Goal: Information Seeking & Learning: Learn about a topic

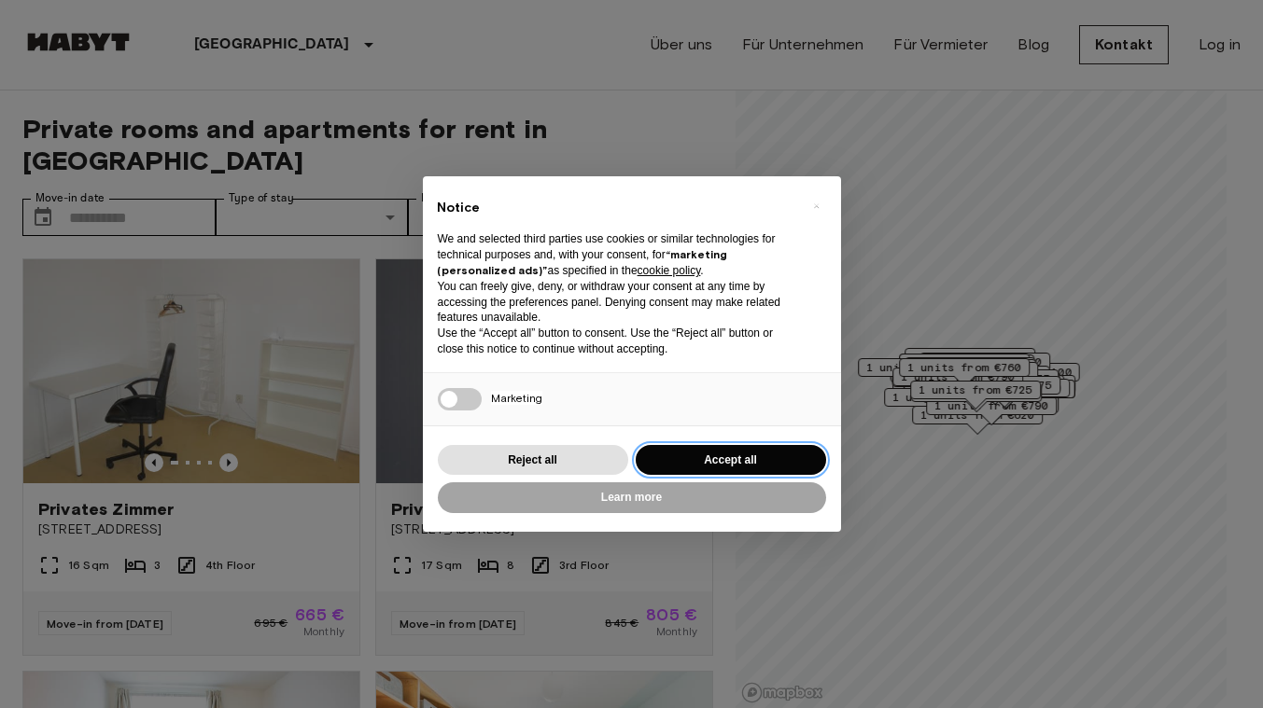
click at [696, 455] on button "Accept all" at bounding box center [731, 460] width 190 height 31
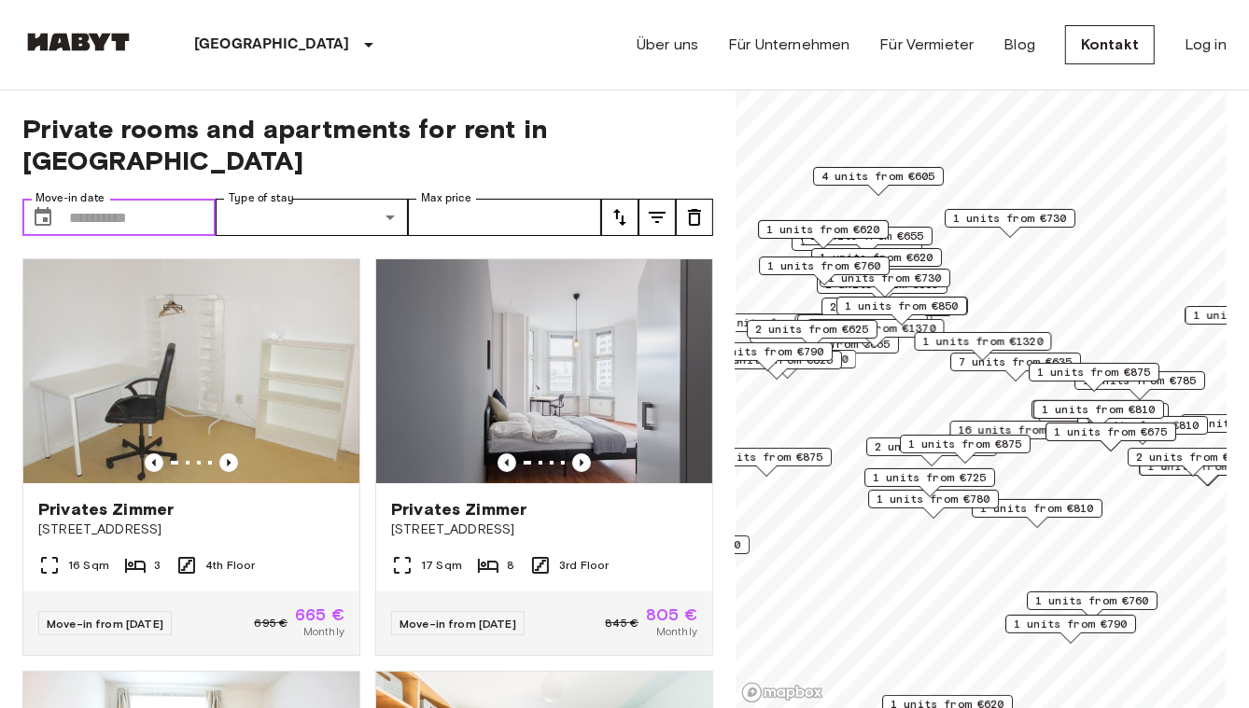
click at [79, 199] on input "Move-in date" at bounding box center [142, 217] width 147 height 37
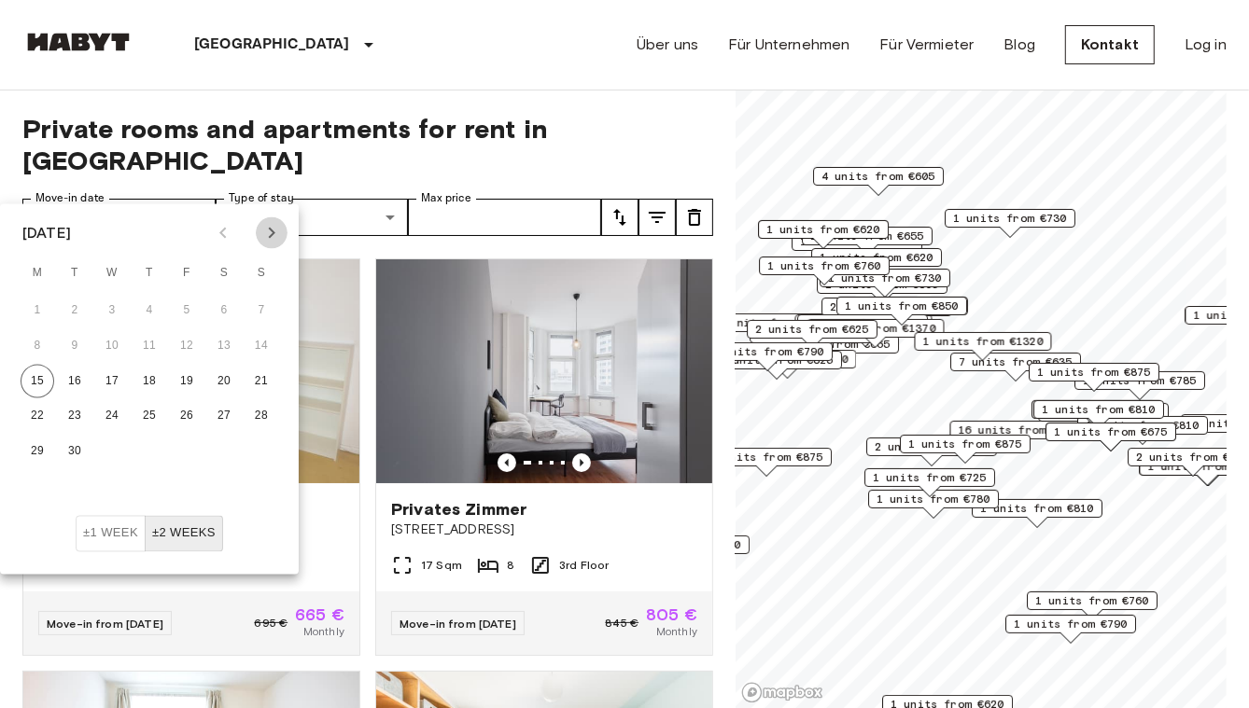
click at [268, 232] on icon "Next month" at bounding box center [271, 233] width 22 height 22
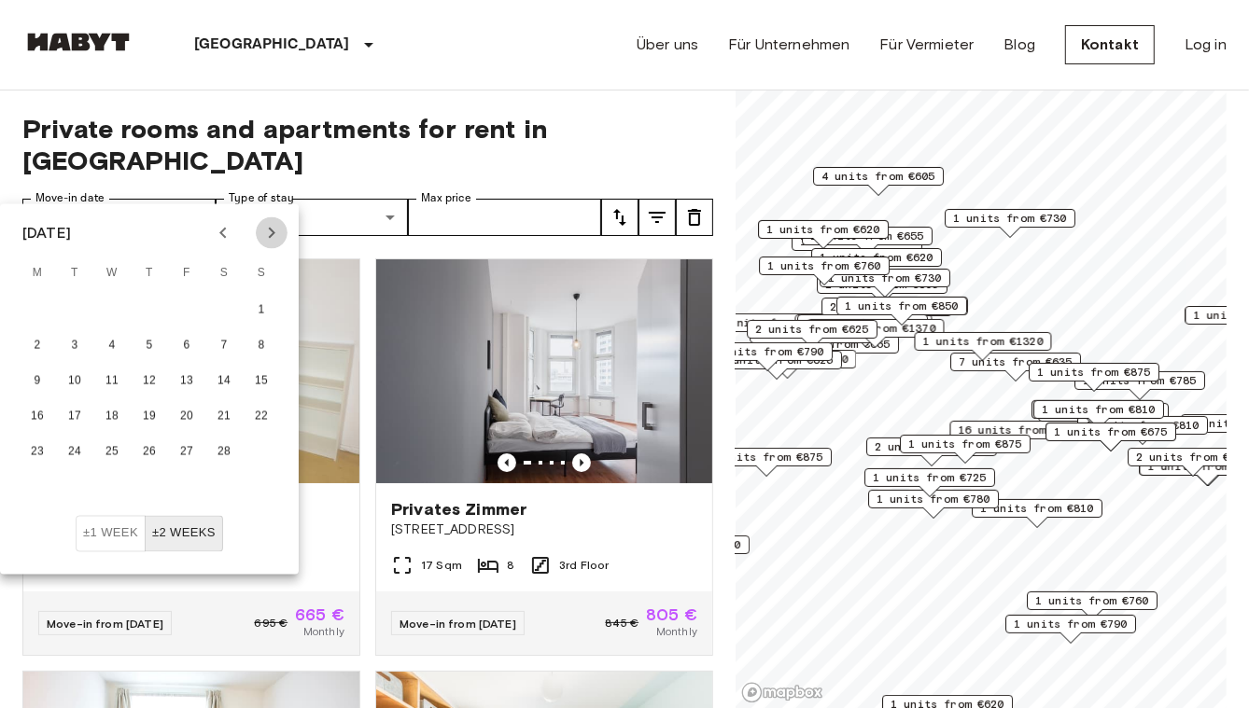
click at [268, 232] on icon "Next month" at bounding box center [271, 233] width 22 height 22
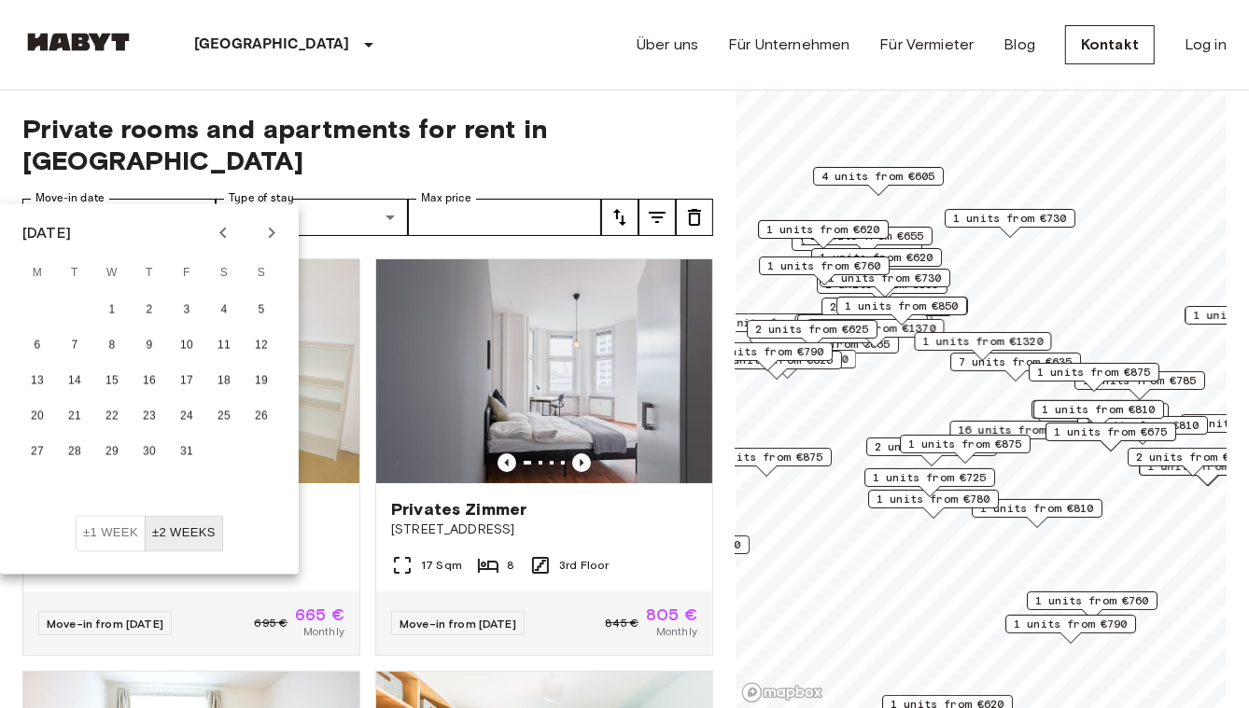
click at [268, 232] on icon "Next month" at bounding box center [271, 233] width 22 height 22
click at [71, 303] on button "1" at bounding box center [75, 311] width 34 height 34
type input "**********"
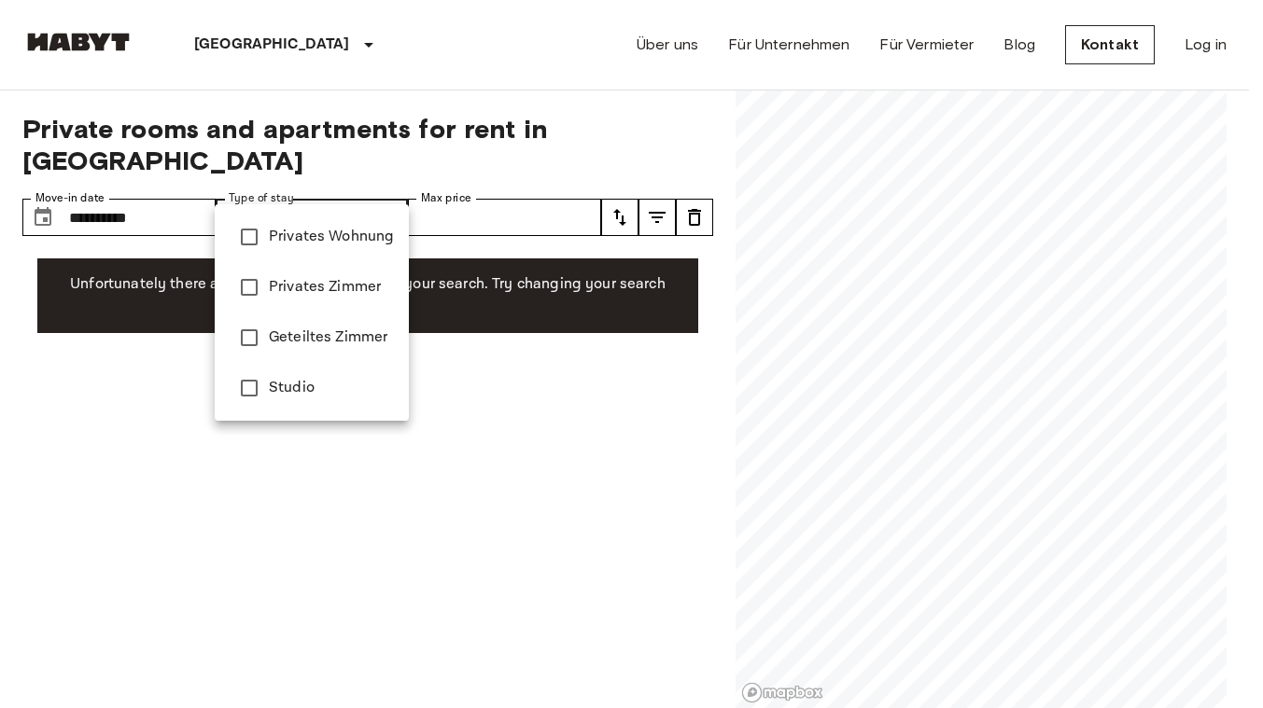
click at [288, 231] on span "Privates Wohnung" at bounding box center [331, 237] width 125 height 22
type input "**********"
click at [476, 167] on div at bounding box center [631, 354] width 1263 height 708
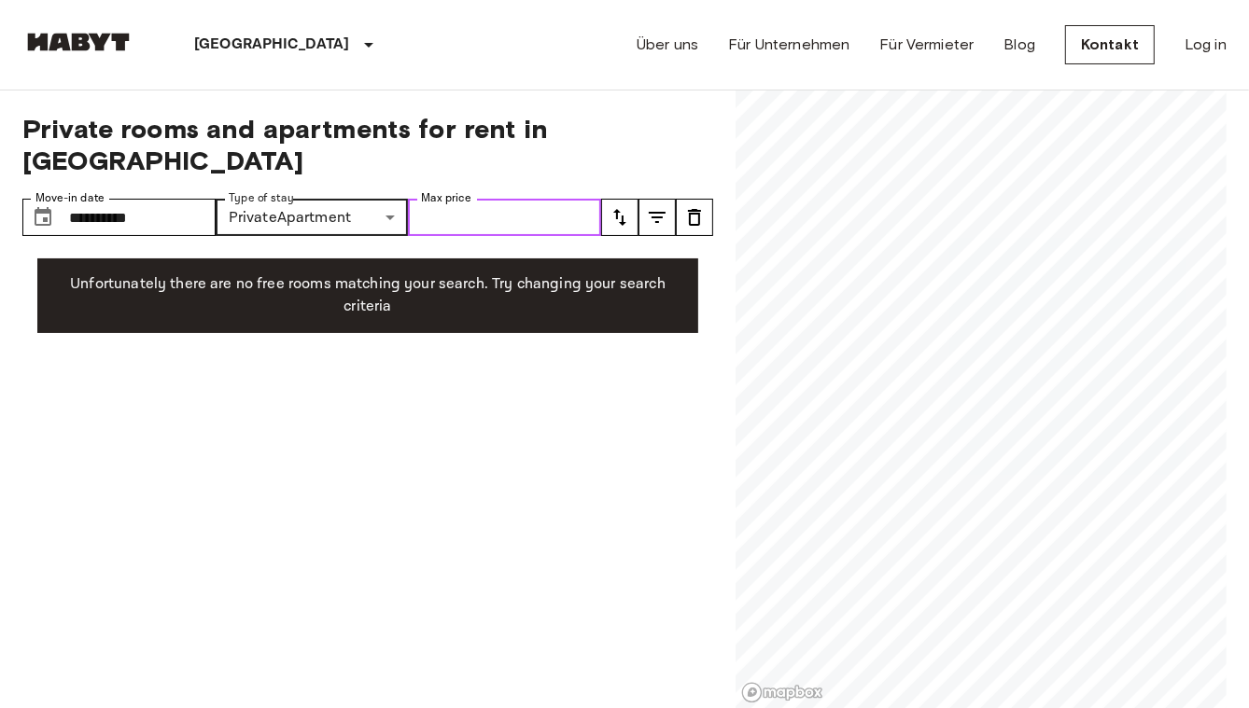
click at [472, 199] on input "Max price" at bounding box center [504, 217] width 193 height 37
type input "***"
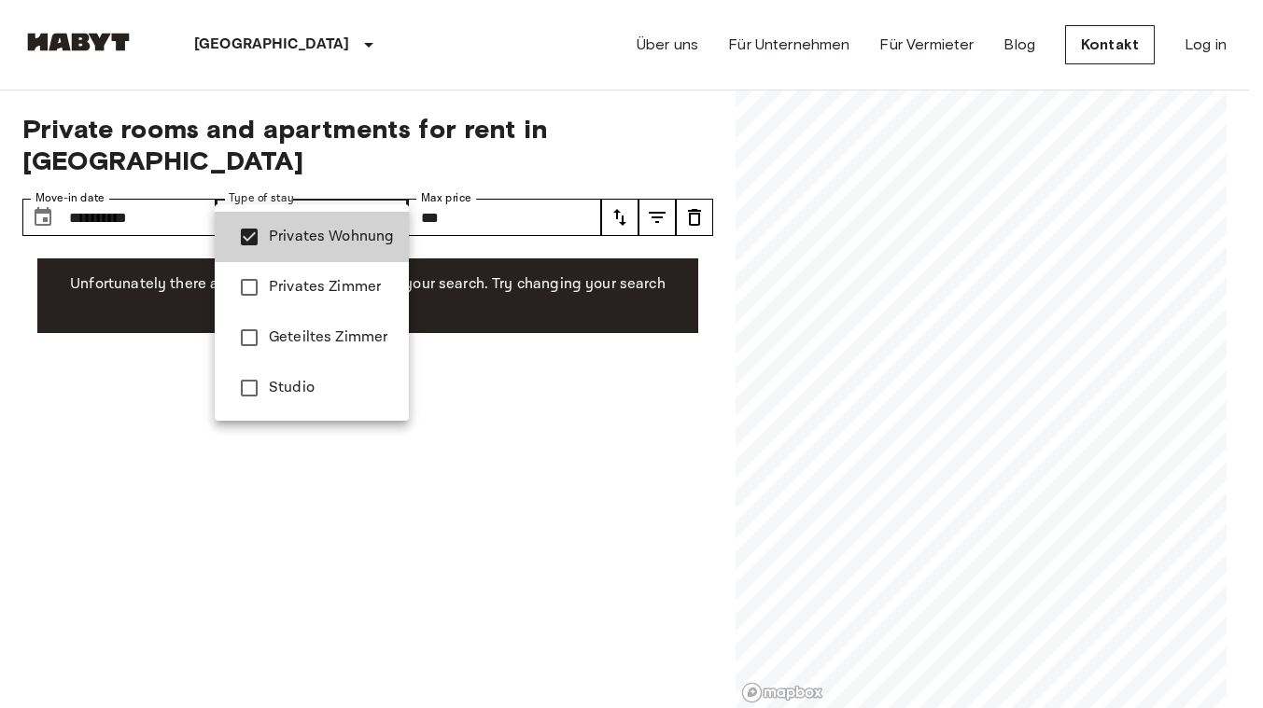
click at [312, 380] on span "Studio" at bounding box center [331, 388] width 125 height 22
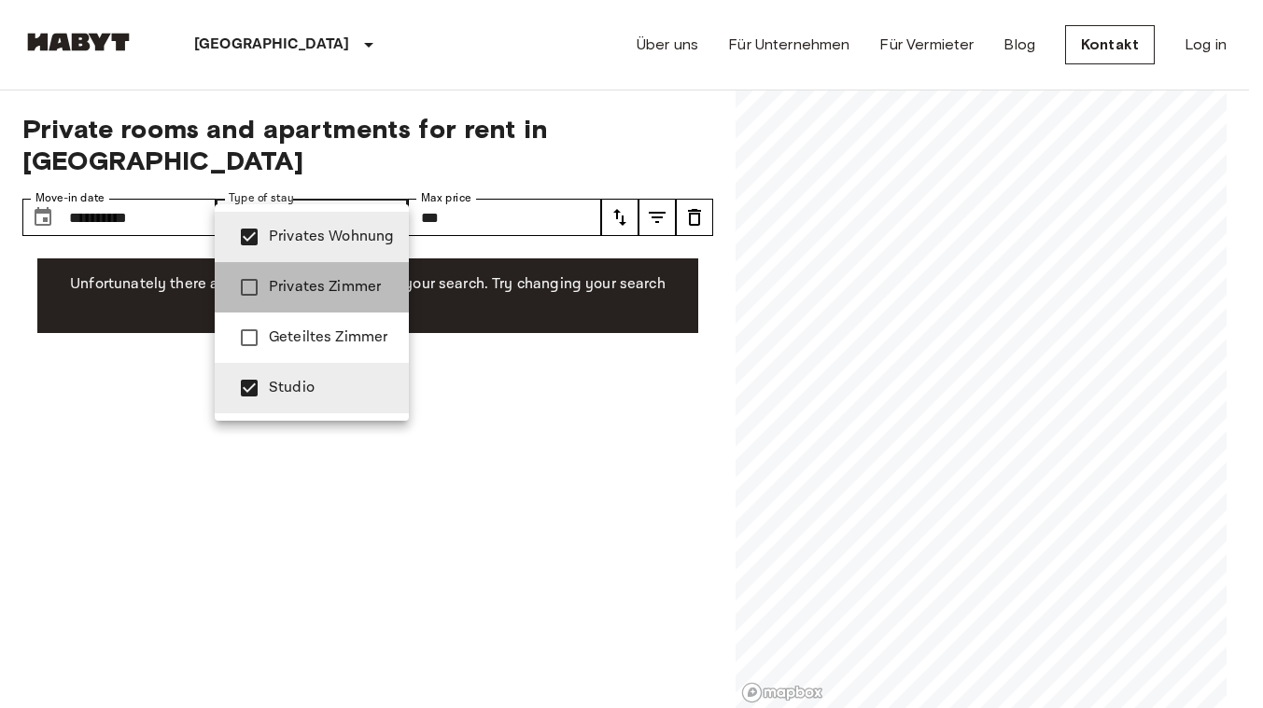
click at [330, 283] on span "Privates Zimmer" at bounding box center [331, 287] width 125 height 22
type input "**********"
click at [506, 311] on div at bounding box center [631, 354] width 1263 height 708
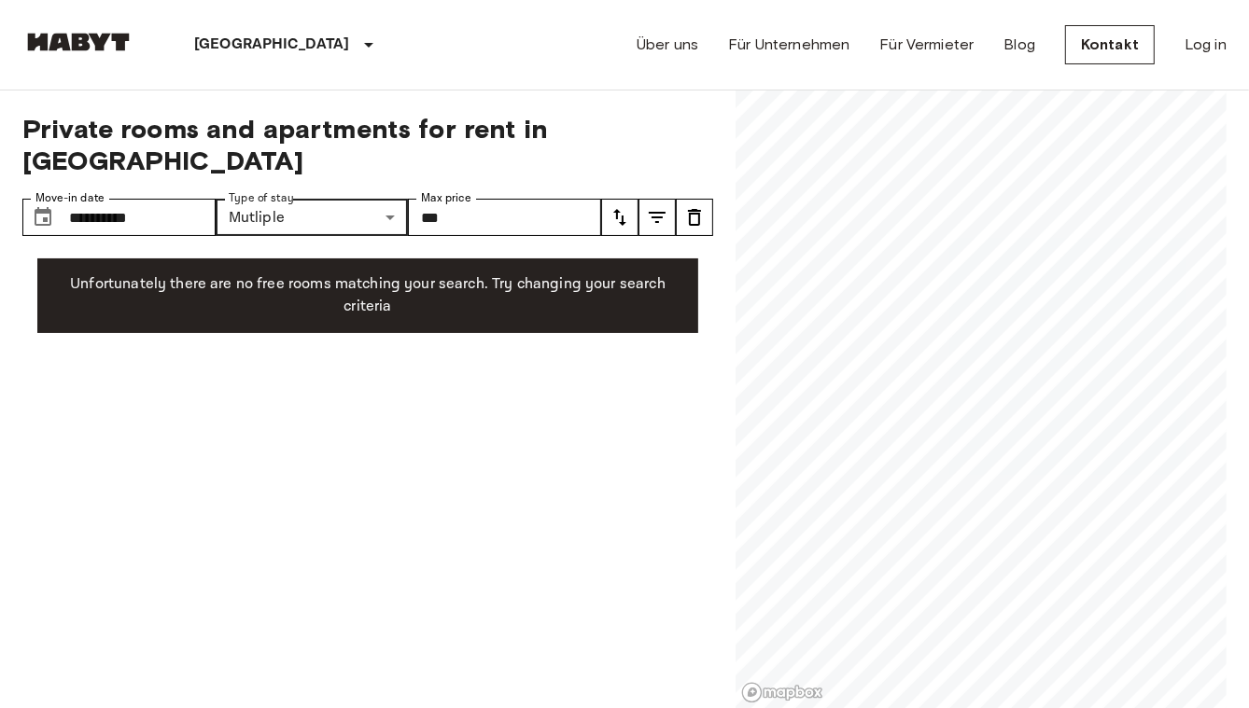
click at [676, 199] on button "tune" at bounding box center [694, 217] width 37 height 37
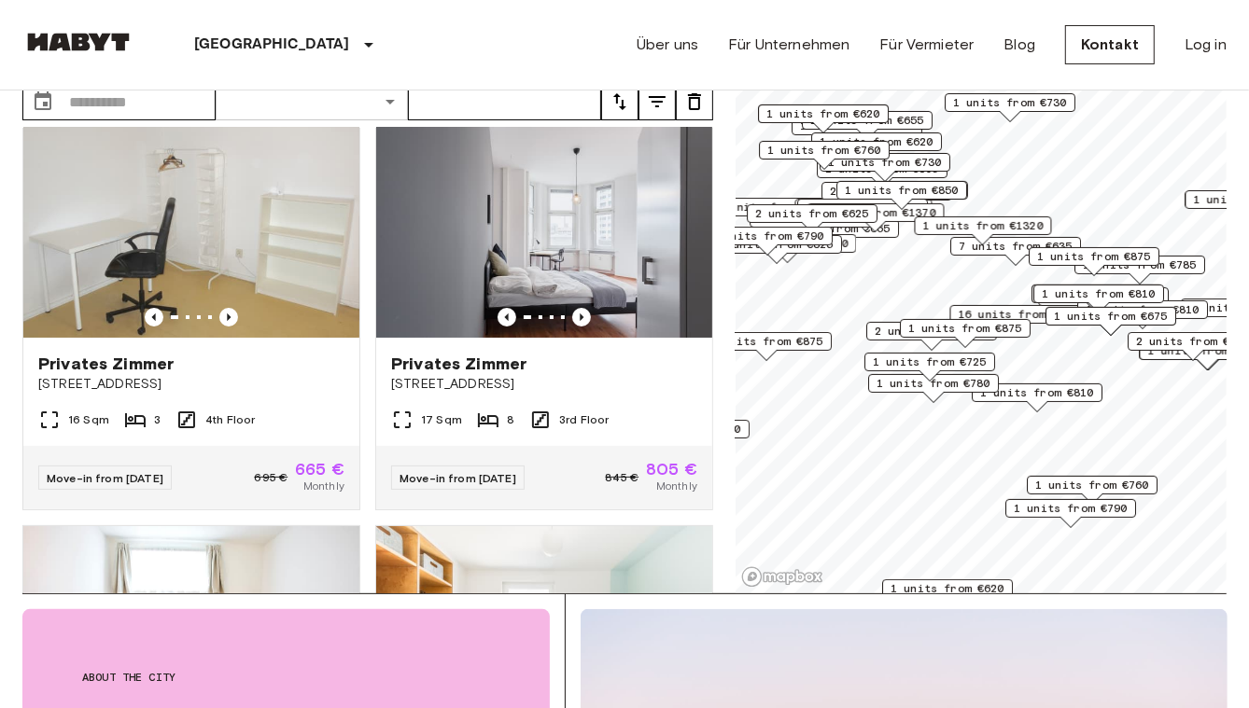
scroll to position [30, 0]
click at [574, 308] on icon "Previous image" at bounding box center [581, 317] width 19 height 19
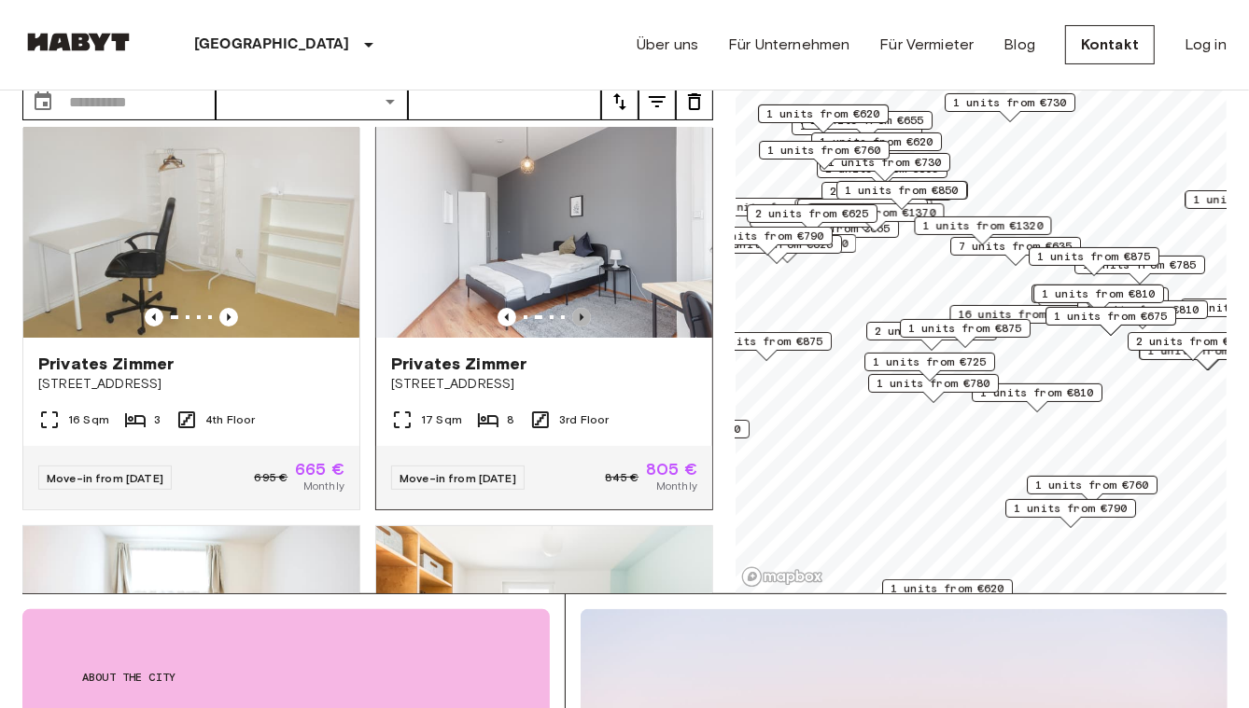
click at [574, 308] on icon "Previous image" at bounding box center [581, 317] width 19 height 19
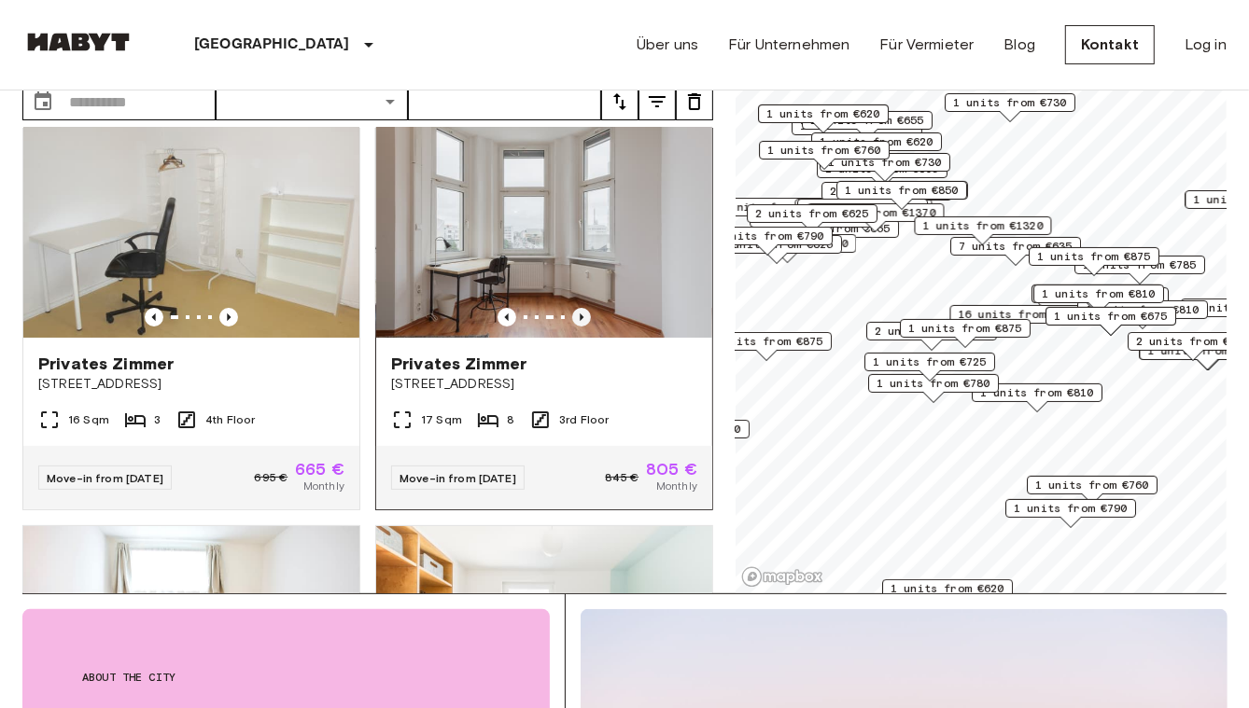
click at [574, 308] on icon "Previous image" at bounding box center [581, 317] width 19 height 19
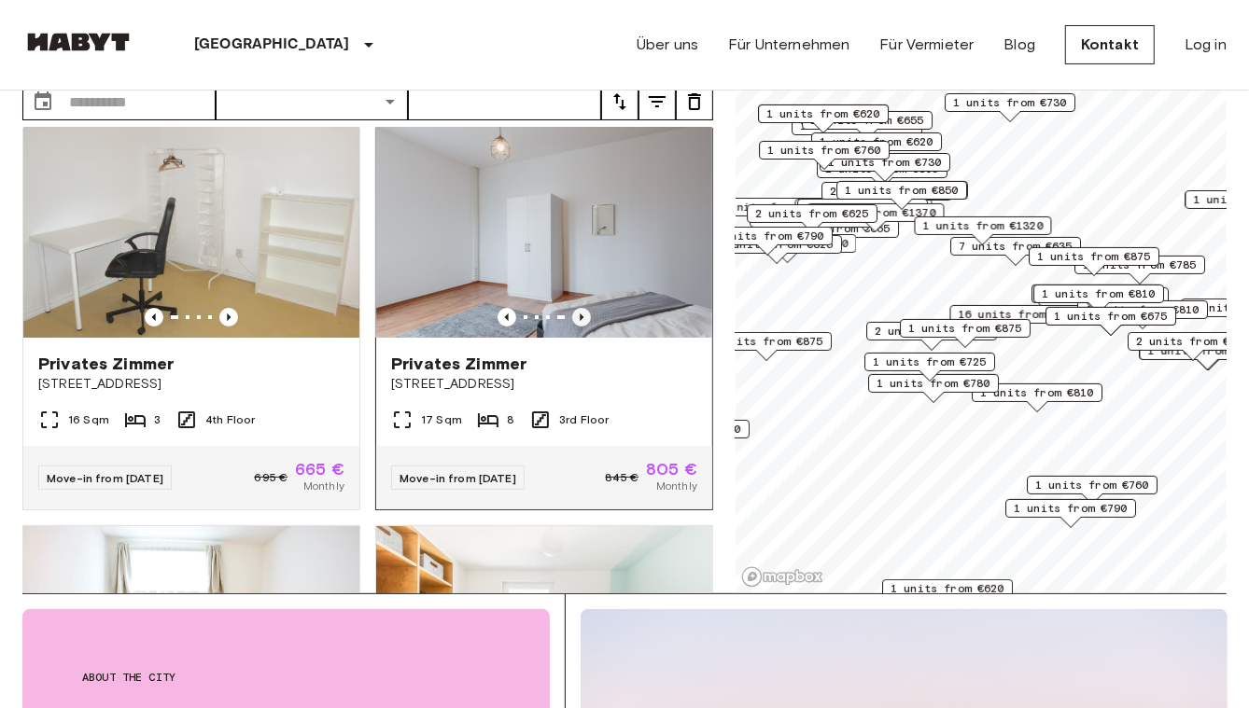
click at [576, 308] on icon "Previous image" at bounding box center [581, 317] width 19 height 19
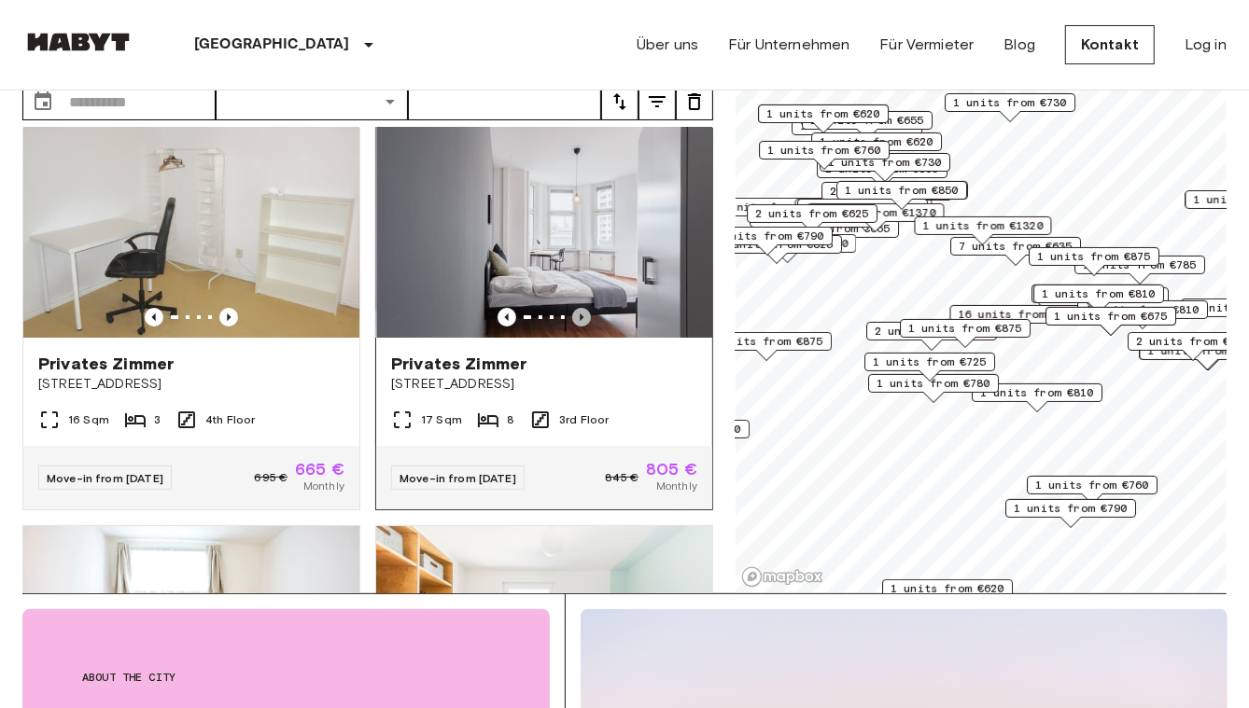
click at [575, 308] on icon "Previous image" at bounding box center [581, 317] width 19 height 19
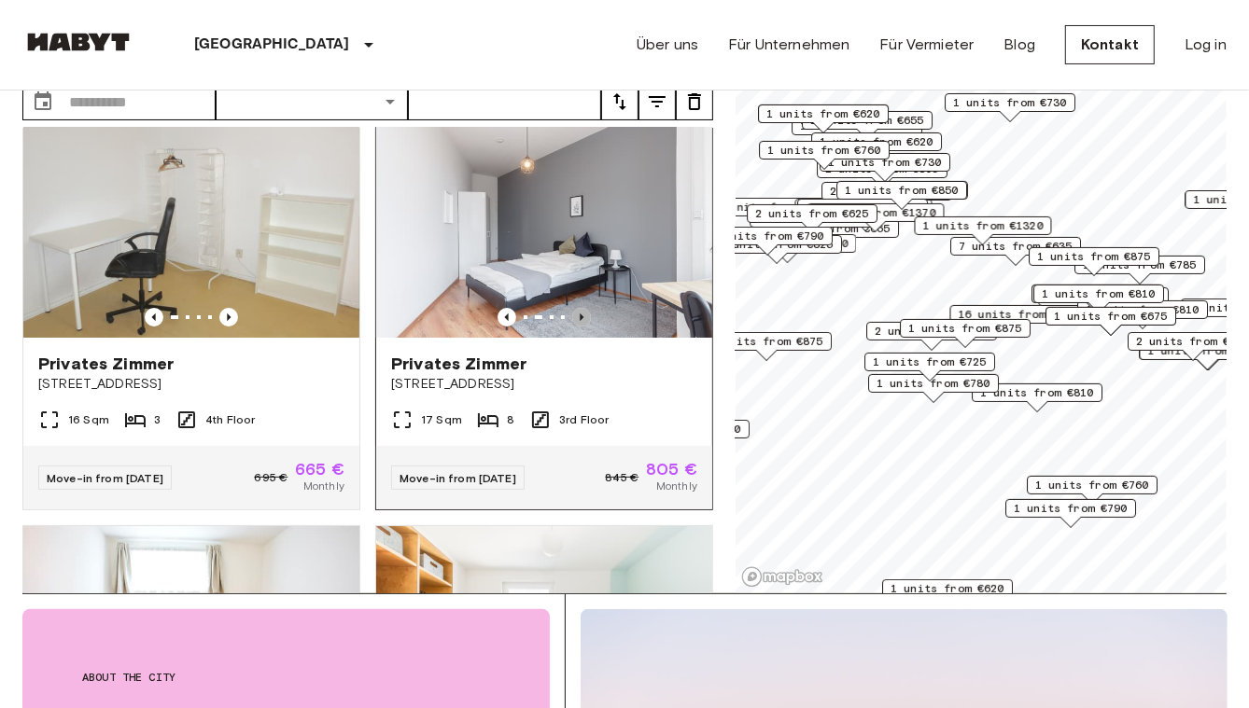
click at [574, 308] on icon "Previous image" at bounding box center [581, 317] width 19 height 19
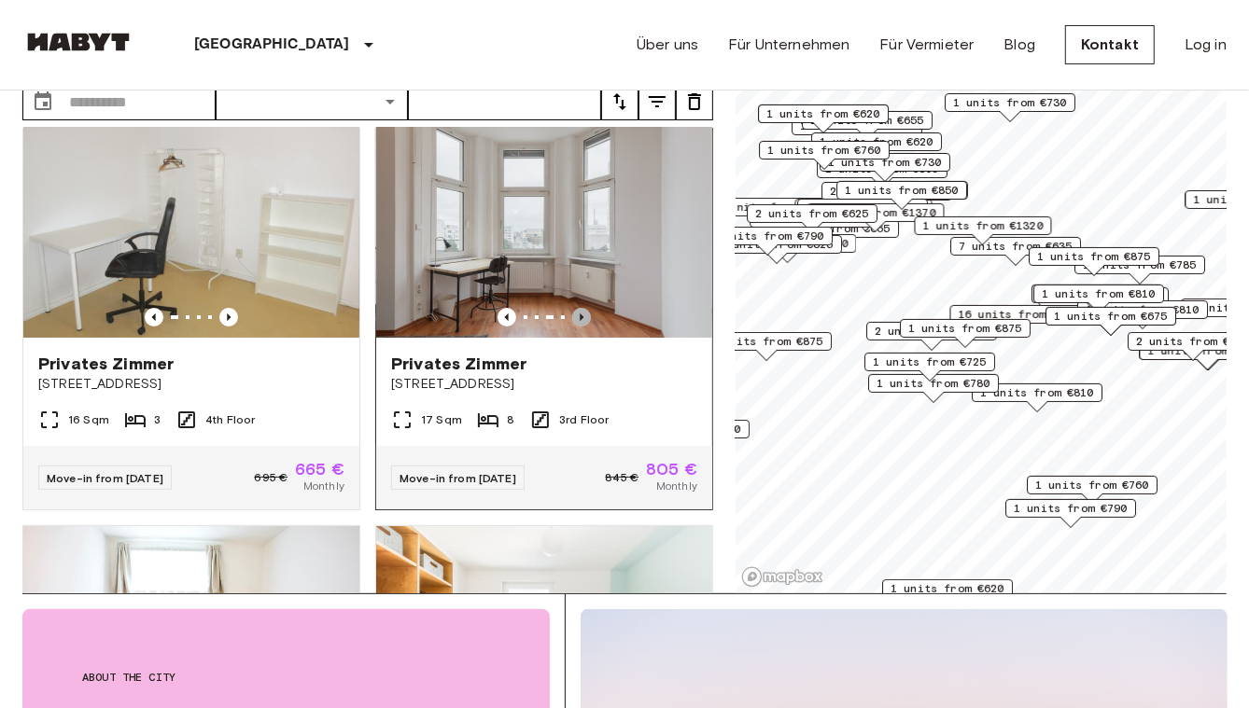
click at [574, 308] on icon "Previous image" at bounding box center [581, 317] width 19 height 19
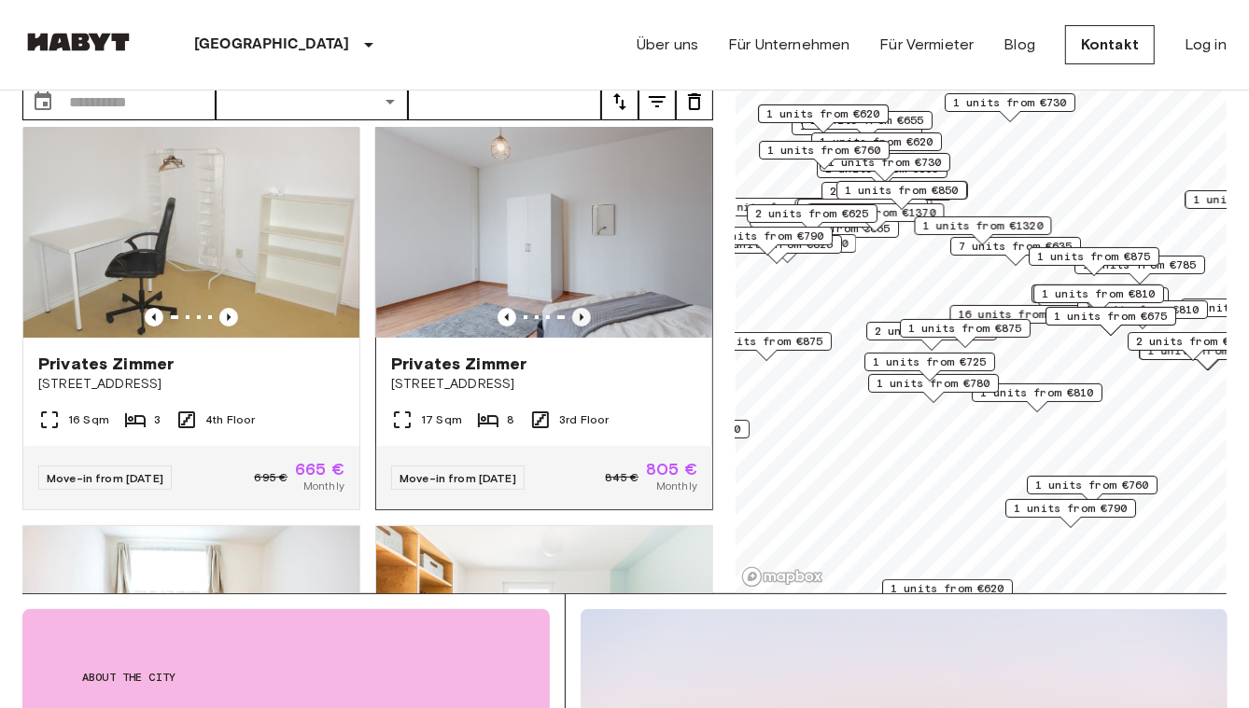
click at [574, 308] on icon "Previous image" at bounding box center [581, 317] width 19 height 19
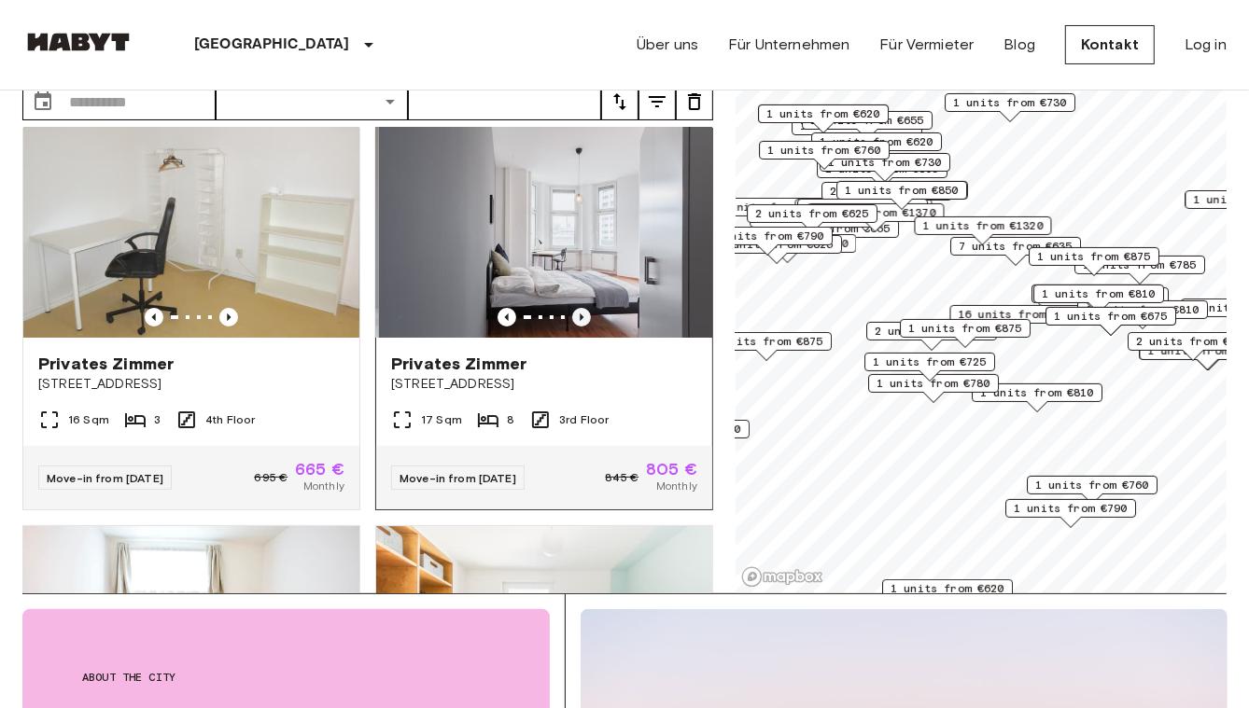
click at [574, 308] on icon "Previous image" at bounding box center [581, 317] width 19 height 19
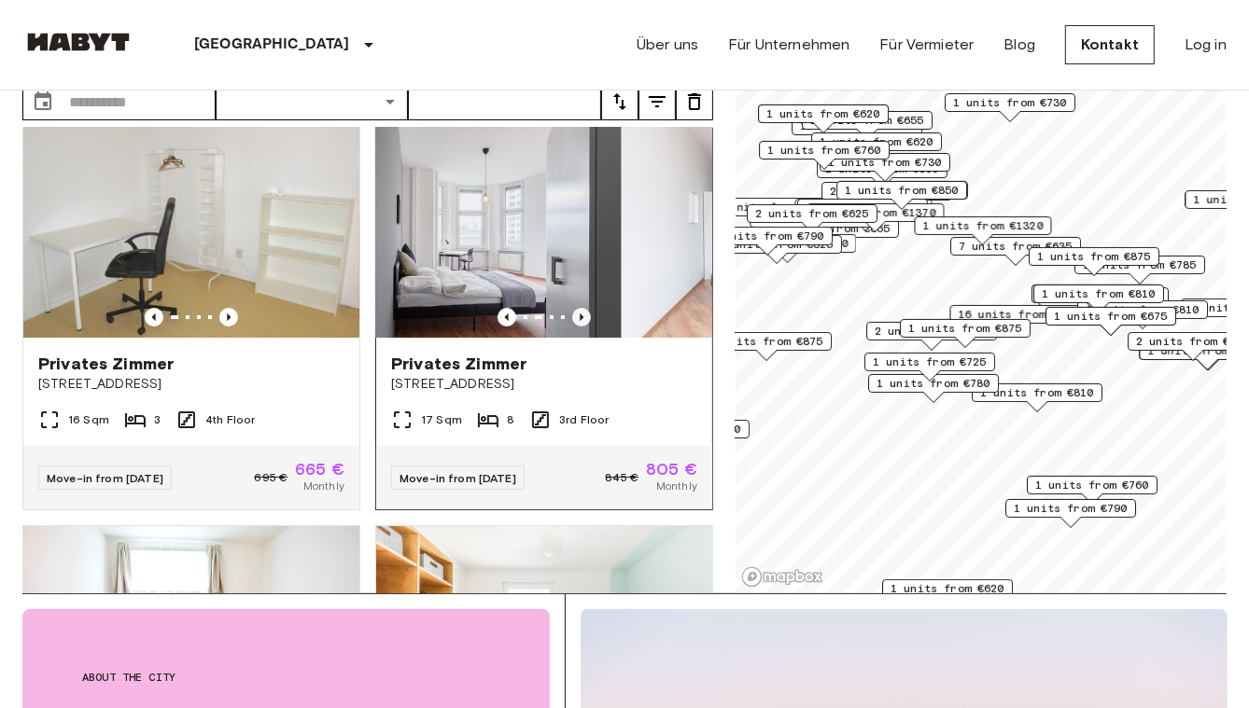
click at [574, 308] on icon "Previous image" at bounding box center [581, 317] width 19 height 19
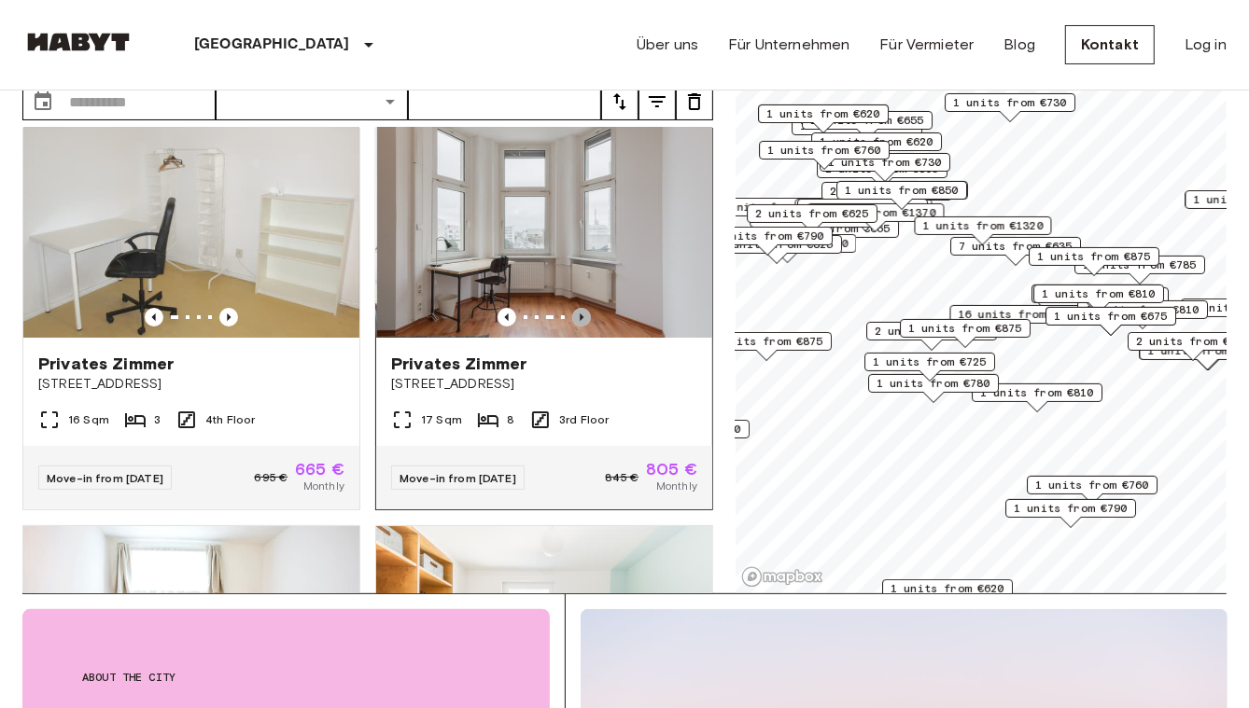
click at [574, 308] on icon "Previous image" at bounding box center [581, 317] width 19 height 19
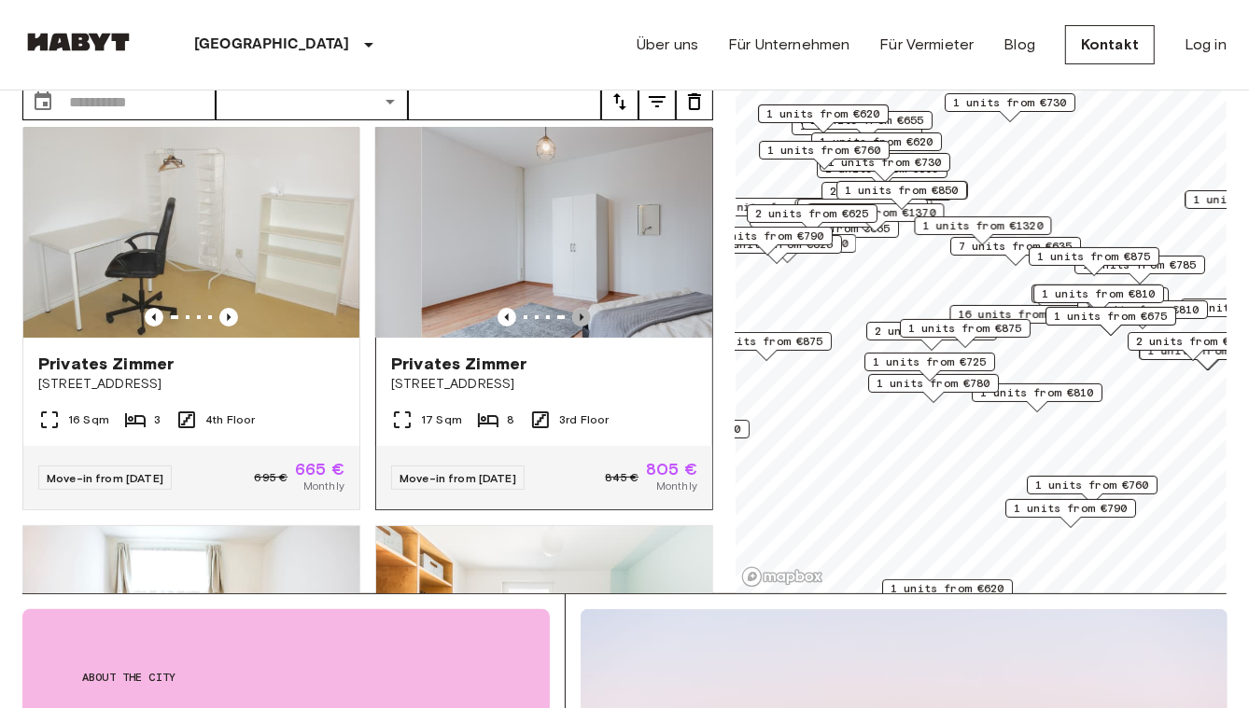
click at [574, 308] on icon "Previous image" at bounding box center [581, 317] width 19 height 19
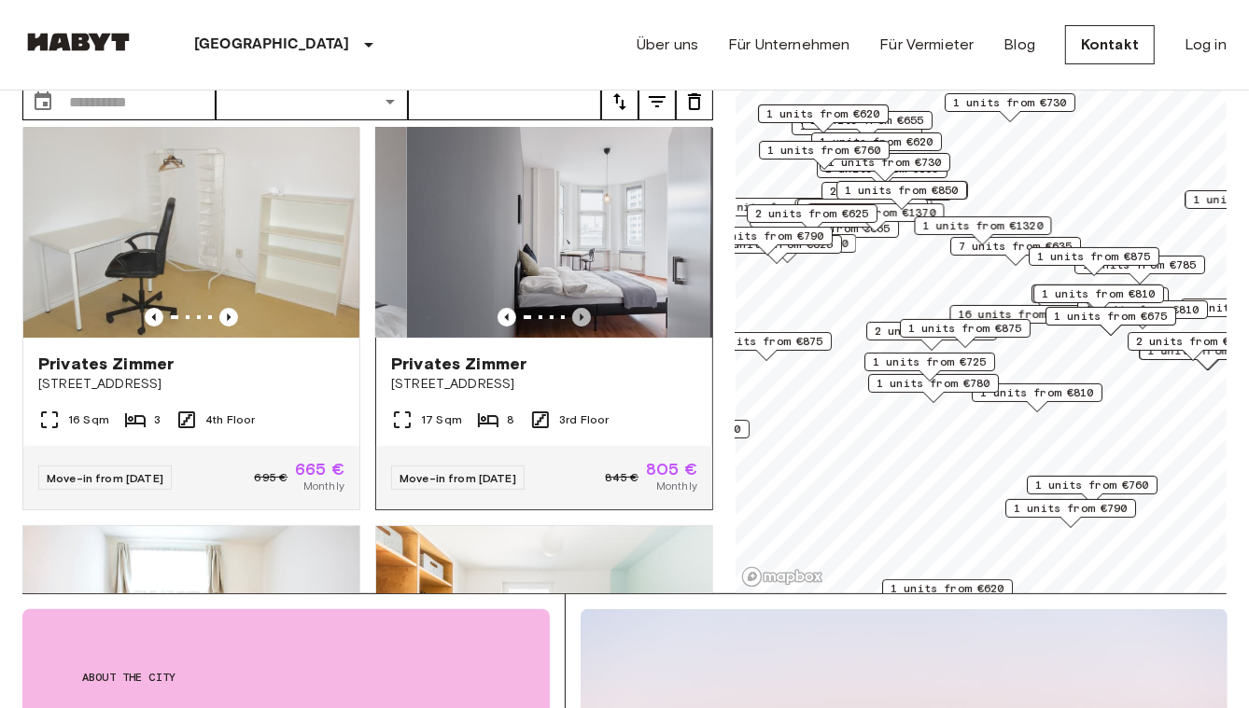
click at [574, 308] on icon "Previous image" at bounding box center [581, 317] width 19 height 19
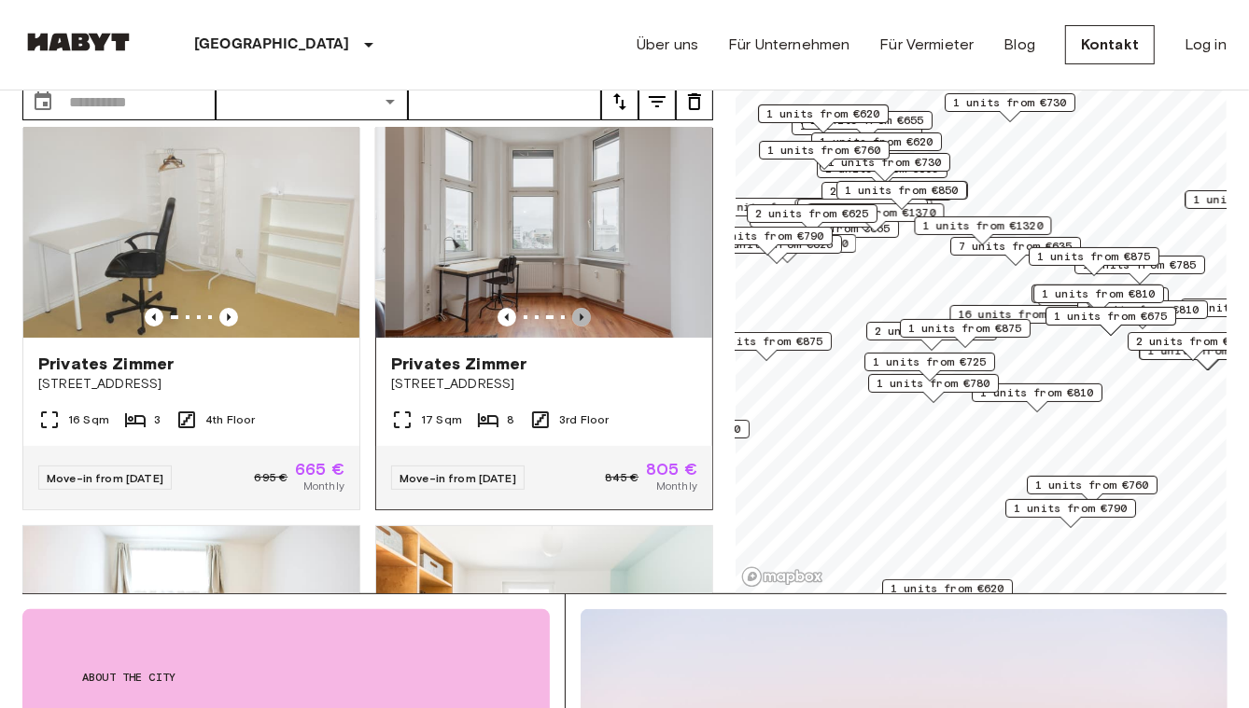
click at [574, 308] on icon "Previous image" at bounding box center [581, 317] width 19 height 19
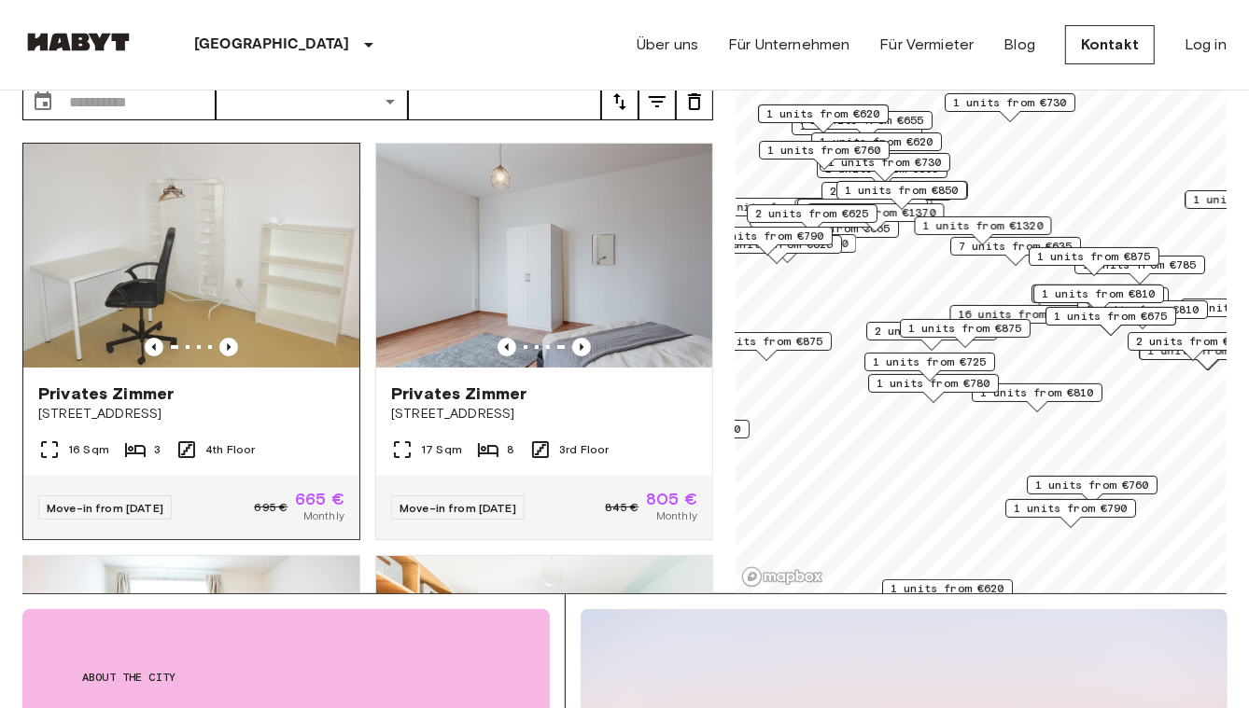
scroll to position [0, 0]
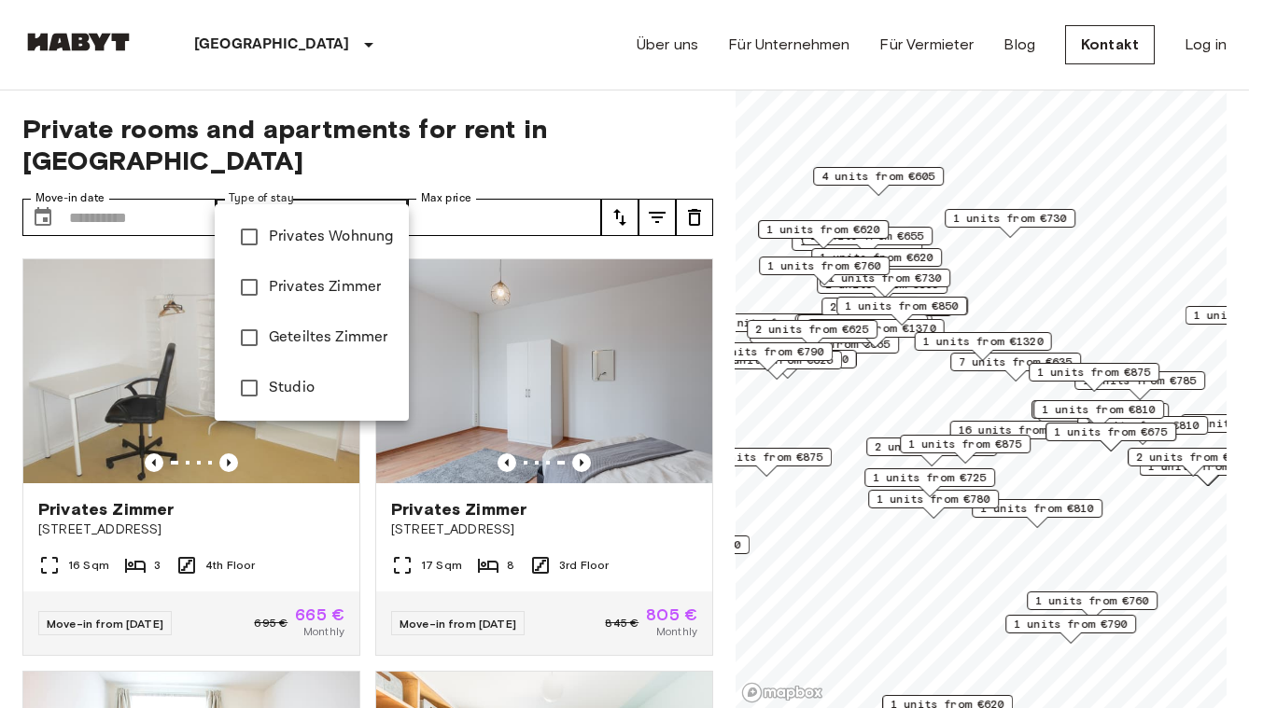
click at [302, 240] on span "Privates Wohnung" at bounding box center [331, 237] width 125 height 22
type input "**********"
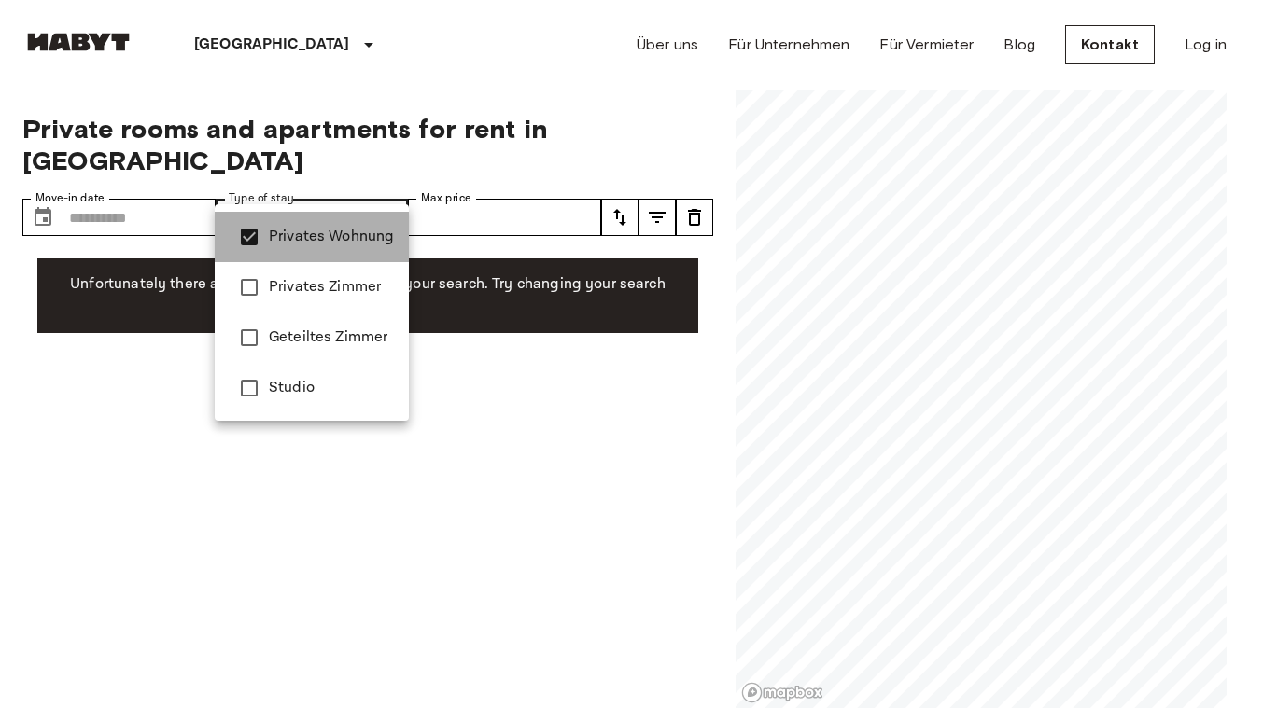
click at [357, 229] on span "Privates Wohnung" at bounding box center [331, 237] width 125 height 22
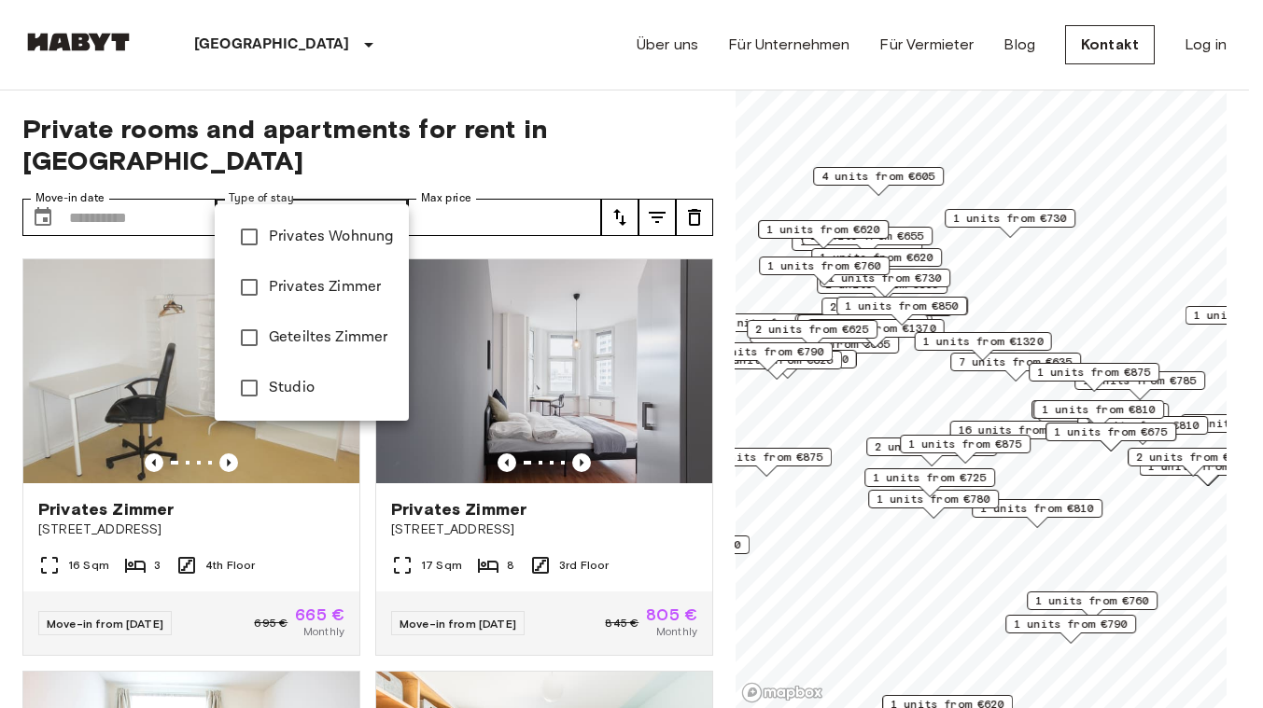
click at [303, 374] on li "Studio" at bounding box center [312, 388] width 194 height 50
type input "******"
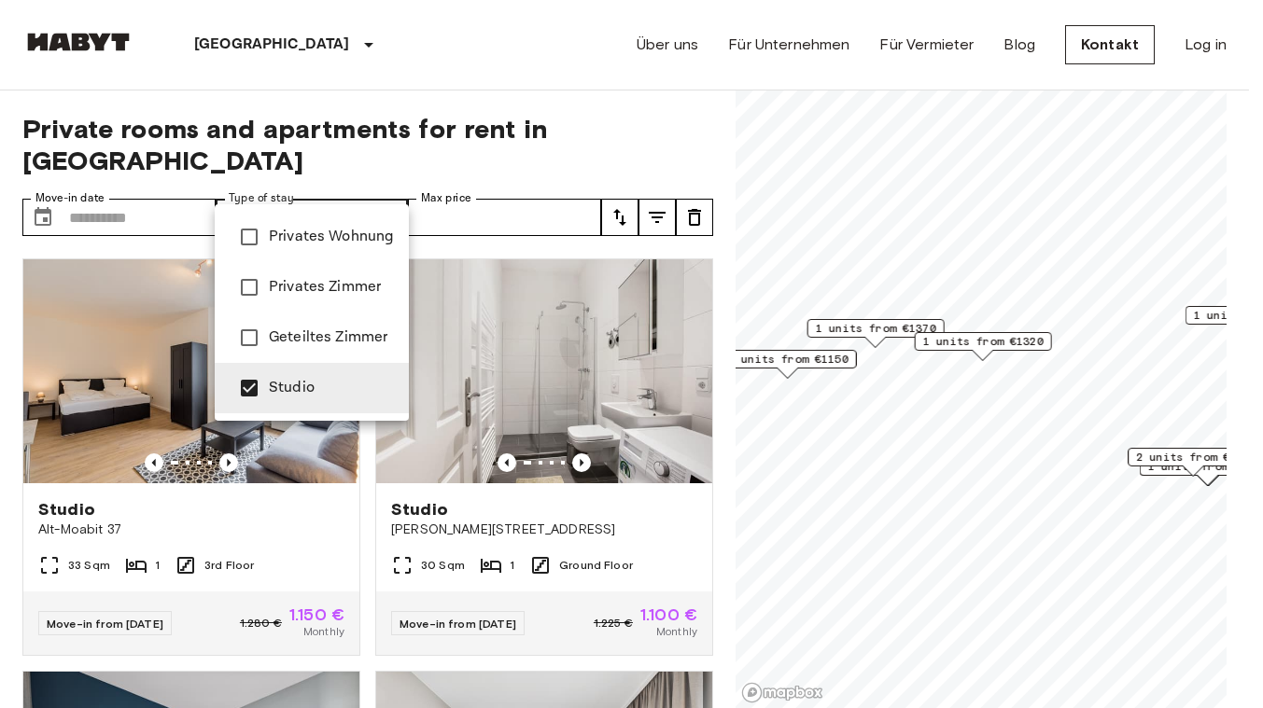
click at [441, 148] on div at bounding box center [631, 354] width 1263 height 708
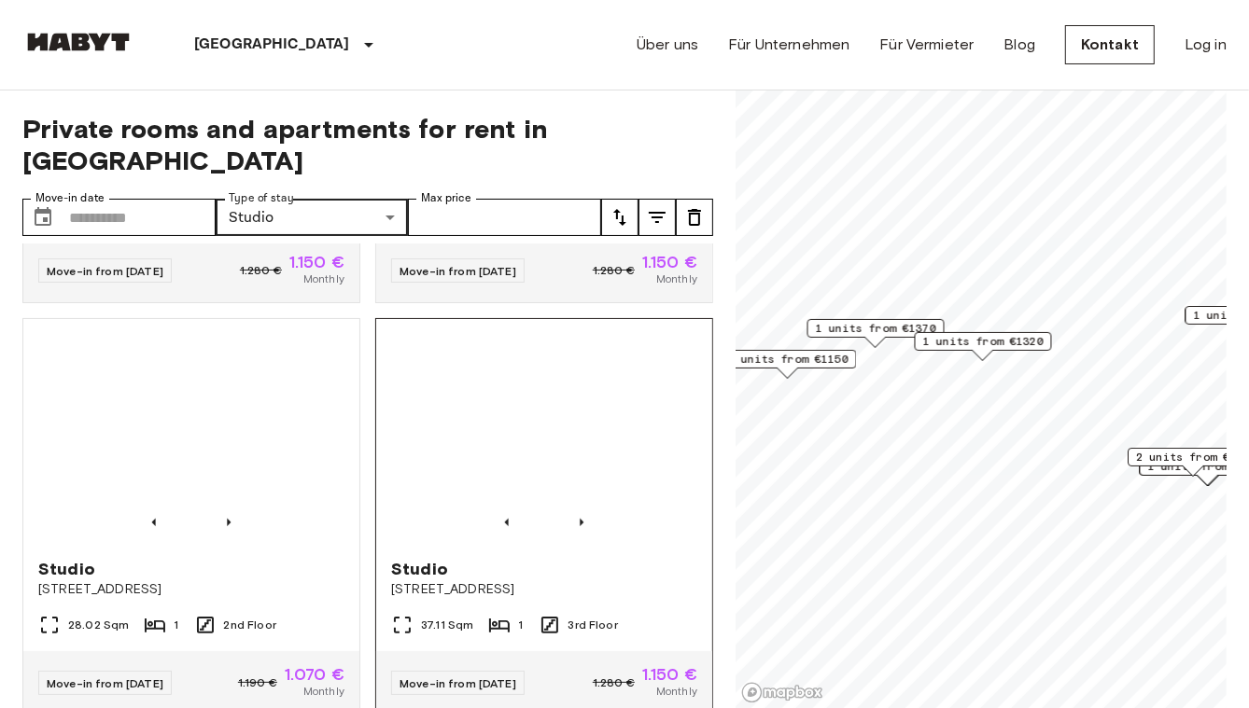
scroll to position [770, 0]
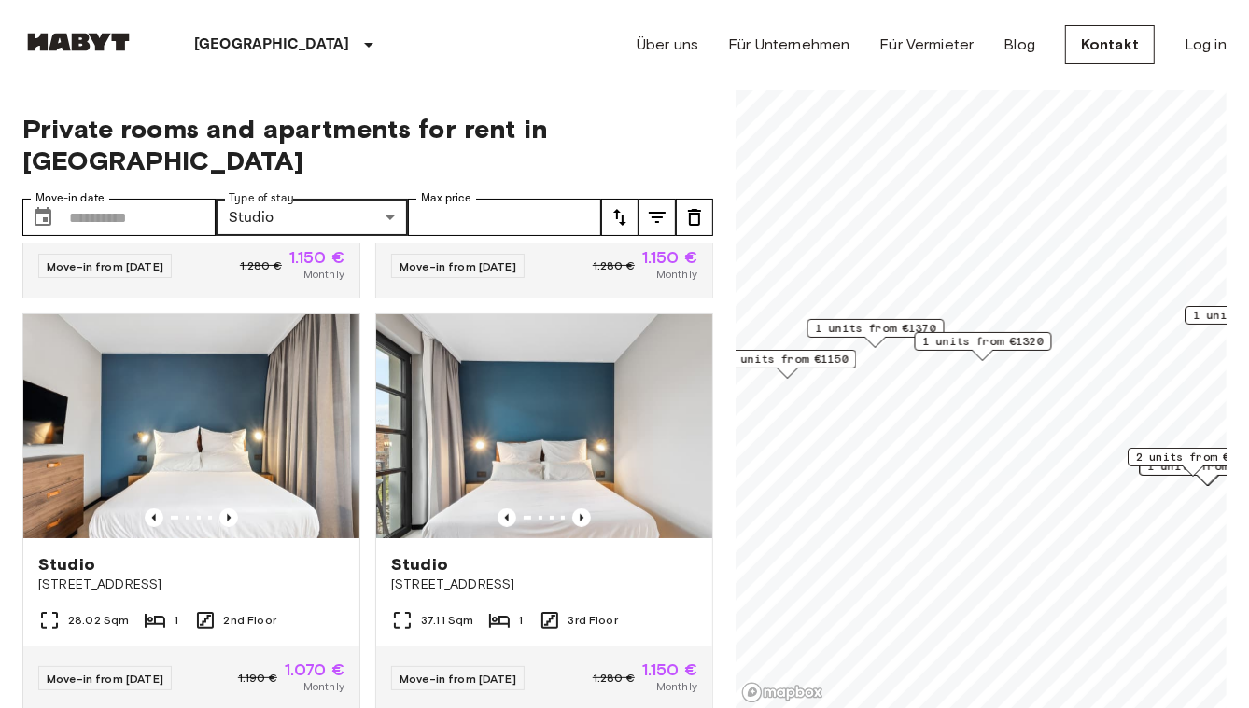
click at [622, 199] on button "tune" at bounding box center [619, 217] width 37 height 37
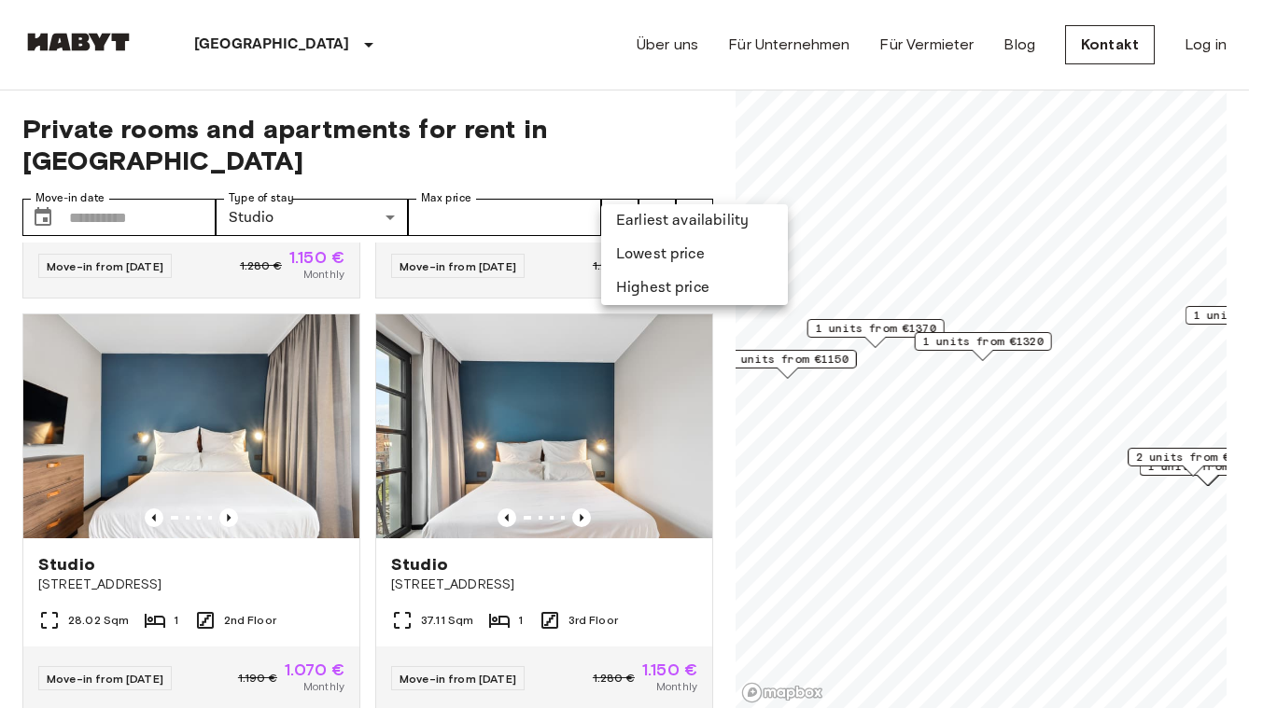
click at [644, 252] on li "Lowest price" at bounding box center [694, 255] width 187 height 34
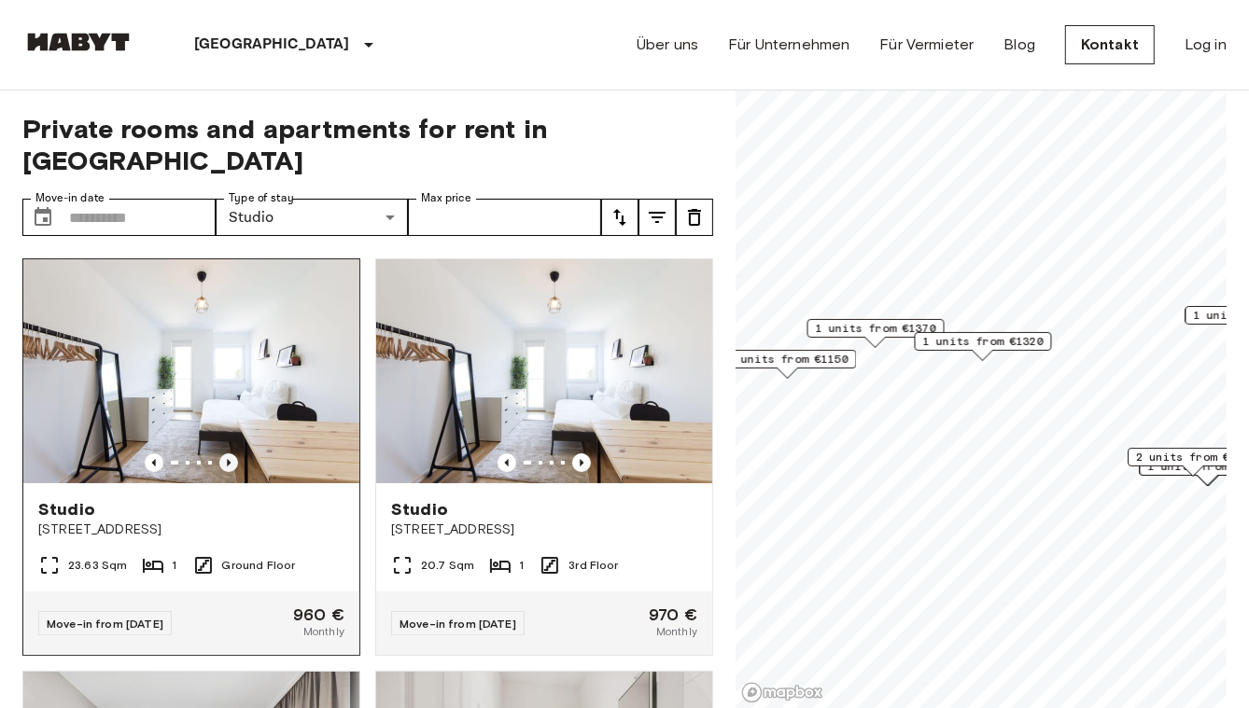
click at [226, 454] on icon "Previous image" at bounding box center [228, 463] width 19 height 19
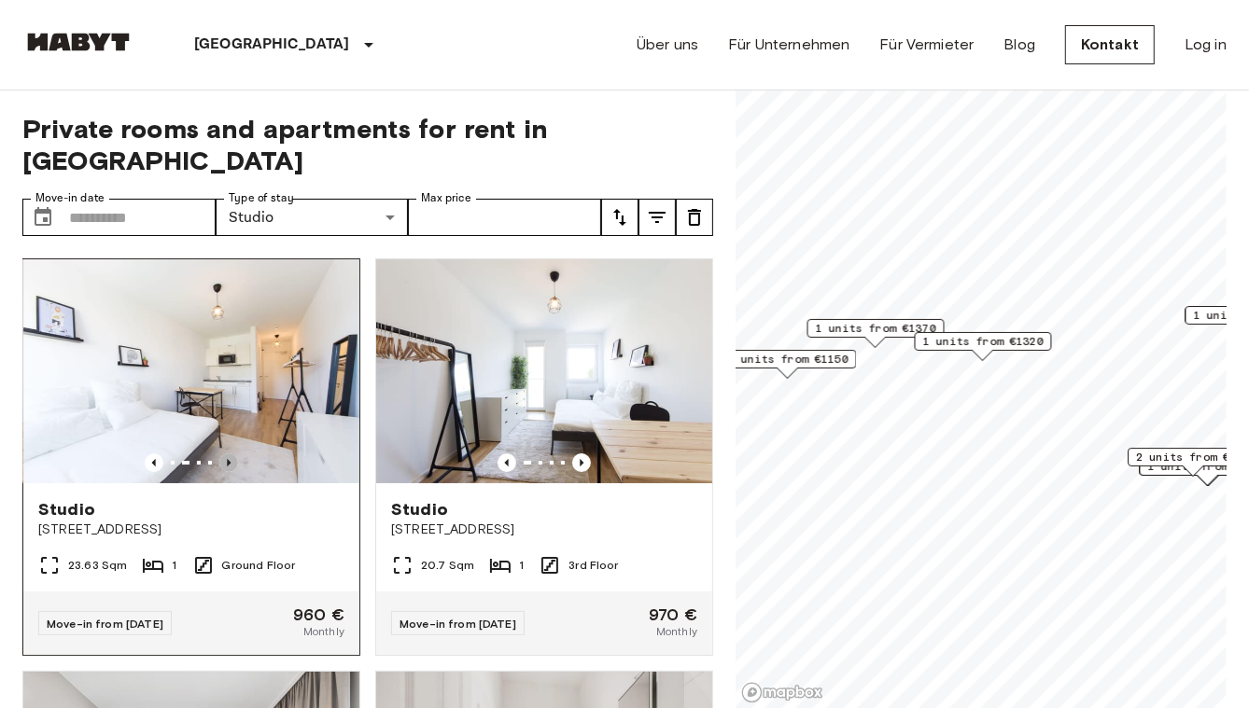
click at [226, 454] on icon "Previous image" at bounding box center [228, 463] width 19 height 19
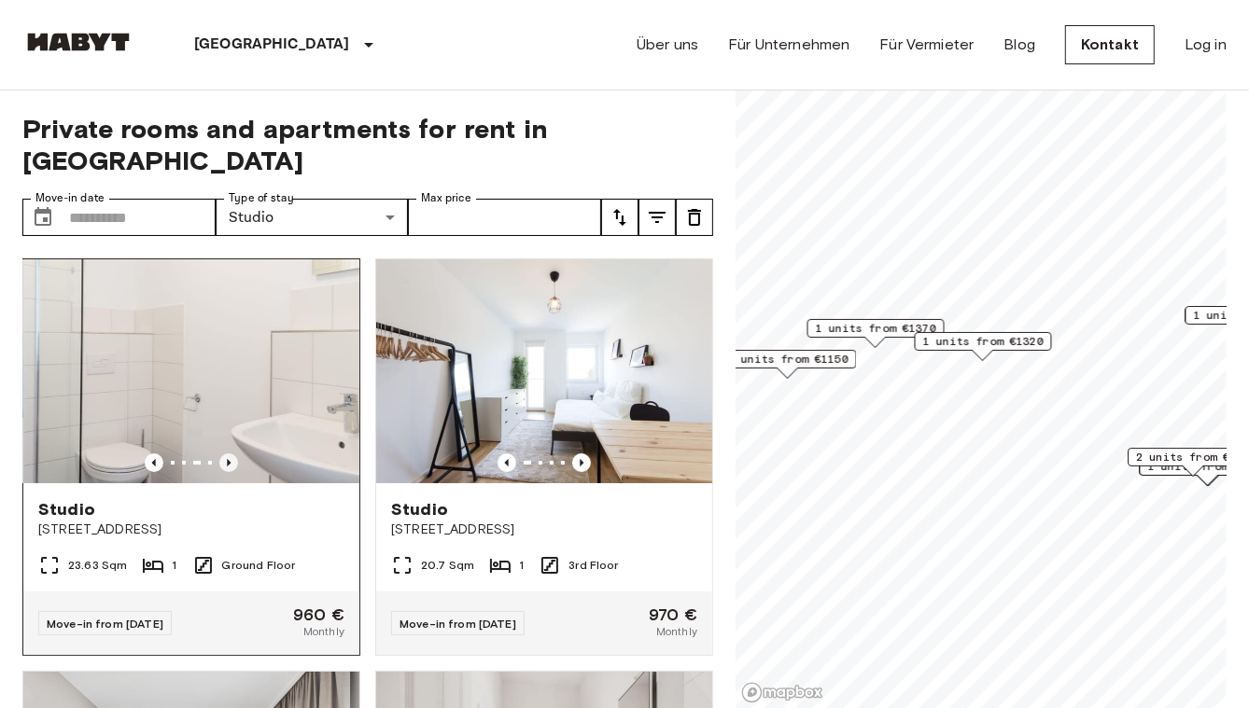
click at [227, 454] on icon "Previous image" at bounding box center [228, 463] width 19 height 19
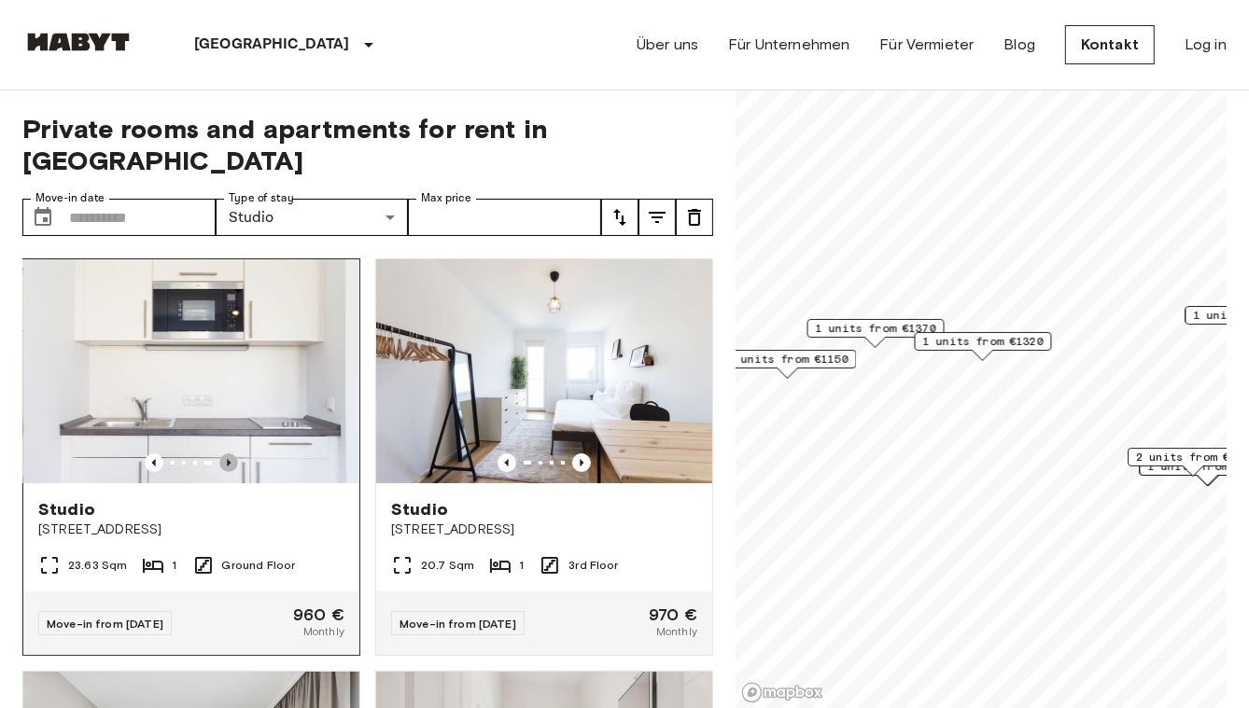
drag, startPoint x: 227, startPoint y: 424, endPoint x: 229, endPoint y: 434, distance: 10.4
click at [229, 454] on icon "Previous image" at bounding box center [228, 463] width 19 height 19
